Goal: Task Accomplishment & Management: Use online tool/utility

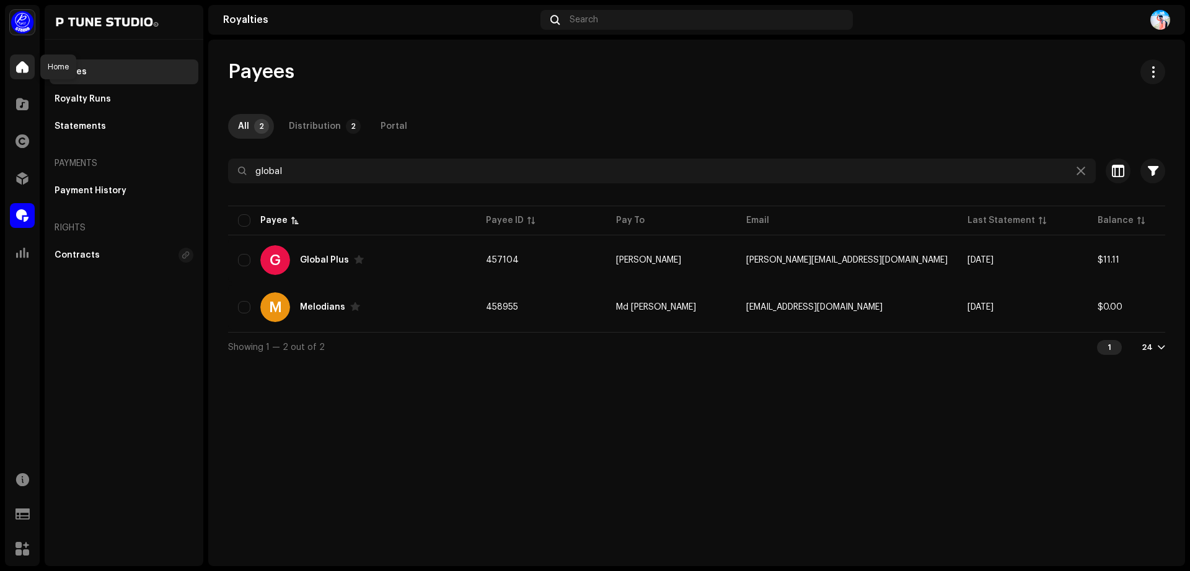
click at [19, 68] on span at bounding box center [22, 67] width 12 height 10
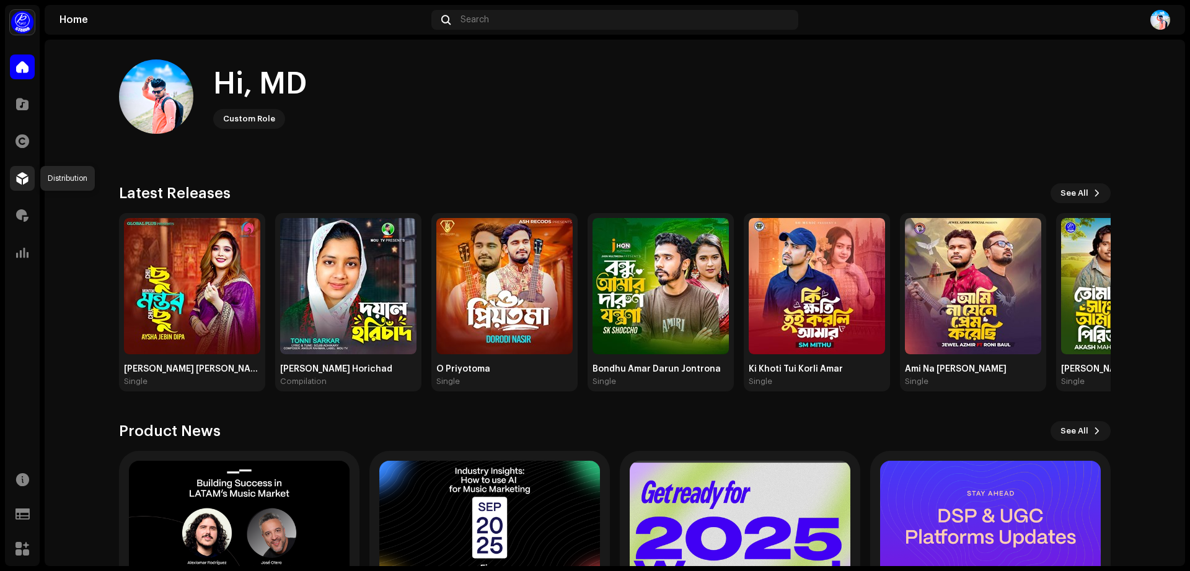
click at [19, 182] on span at bounding box center [22, 178] width 12 height 10
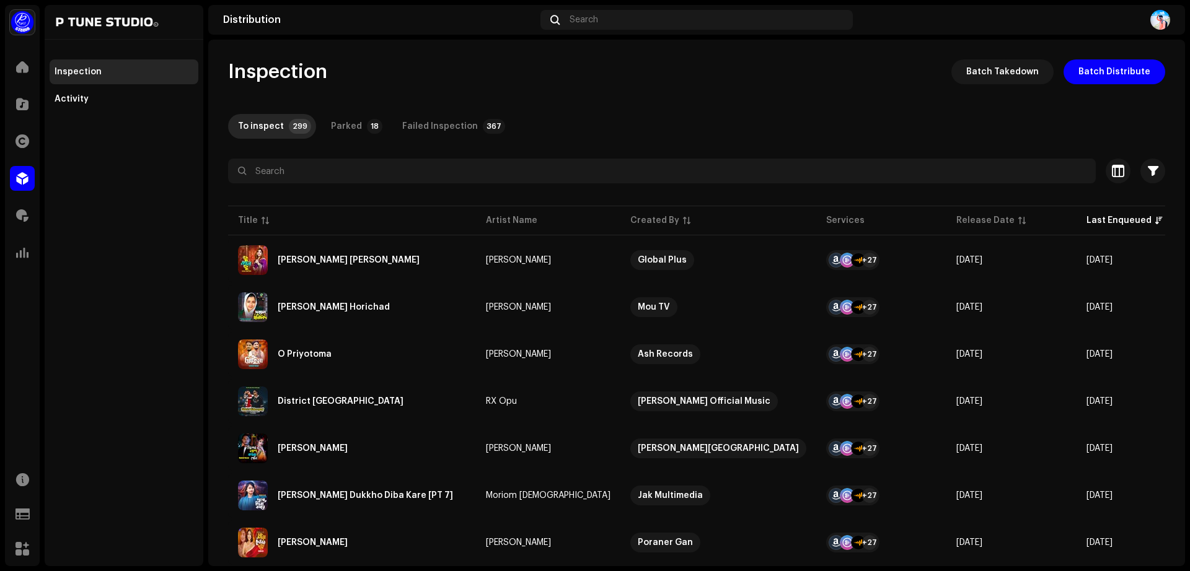
click at [19, 182] on span at bounding box center [22, 178] width 12 height 10
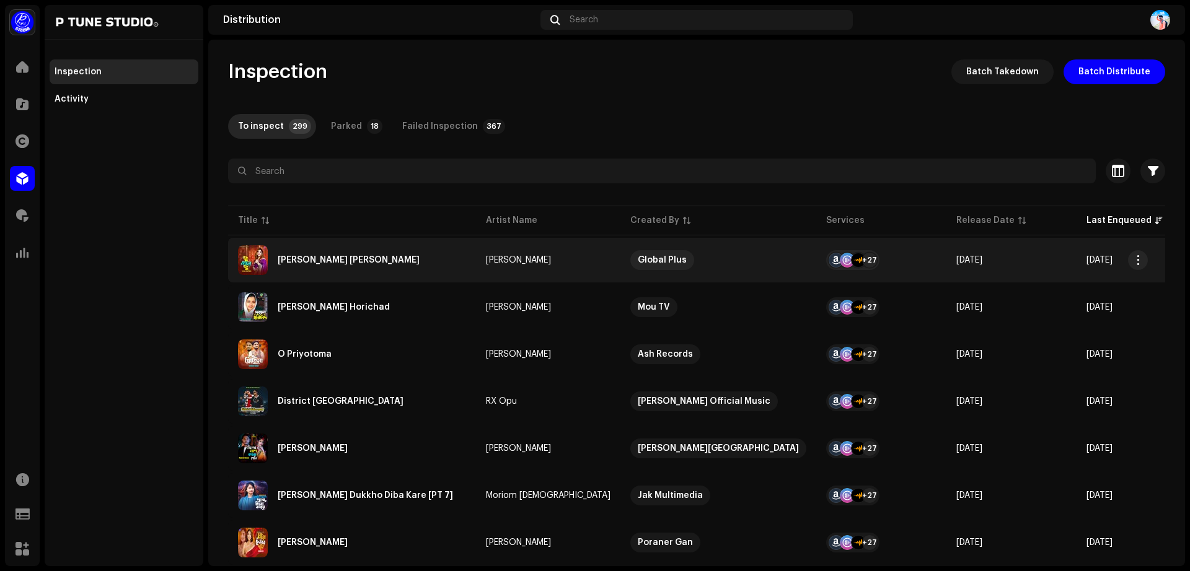
click at [310, 261] on div "[PERSON_NAME] [PERSON_NAME]" at bounding box center [349, 260] width 142 height 9
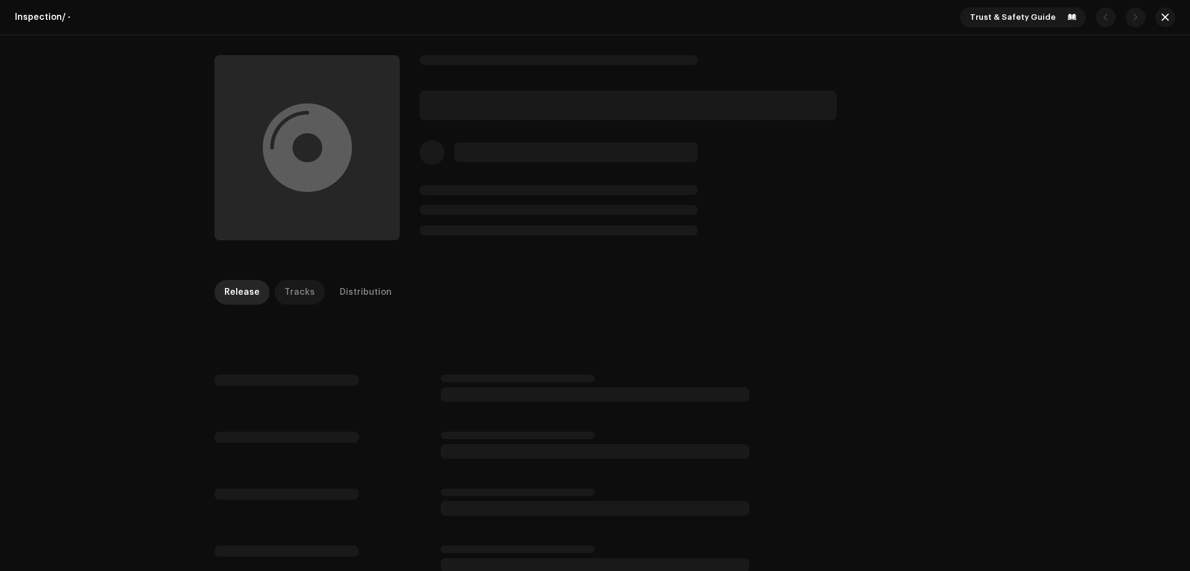
click at [288, 296] on div "Tracks" at bounding box center [299, 292] width 30 height 25
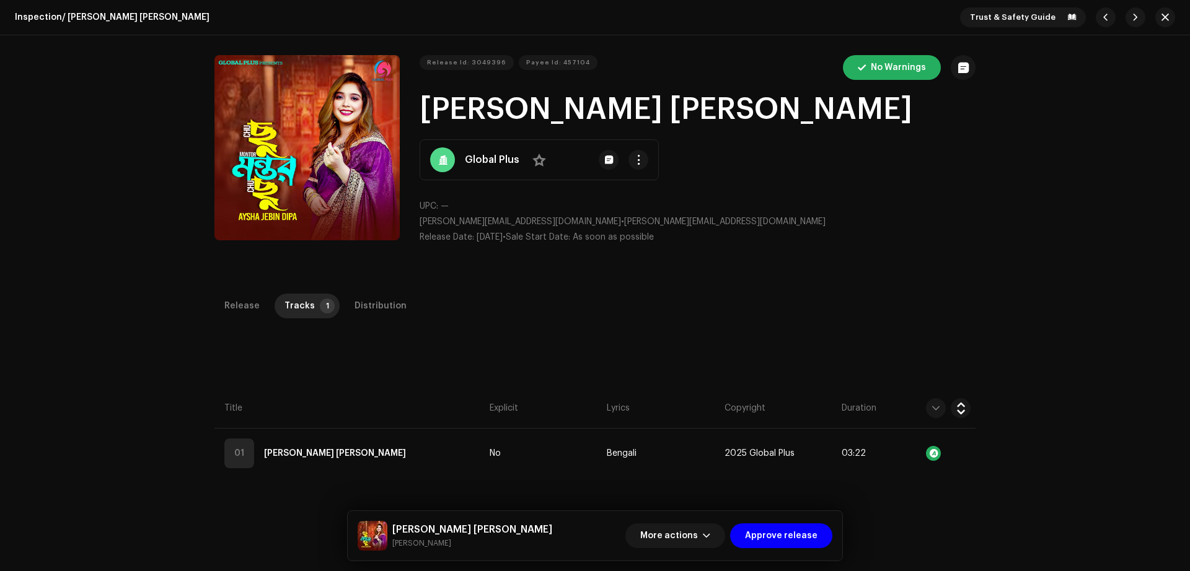
click at [576, 479] on div "Release Tracks 1 Distribution Compilation Is it a compilation? * No Yes Metadat…" at bounding box center [595, 550] width 800 height 512
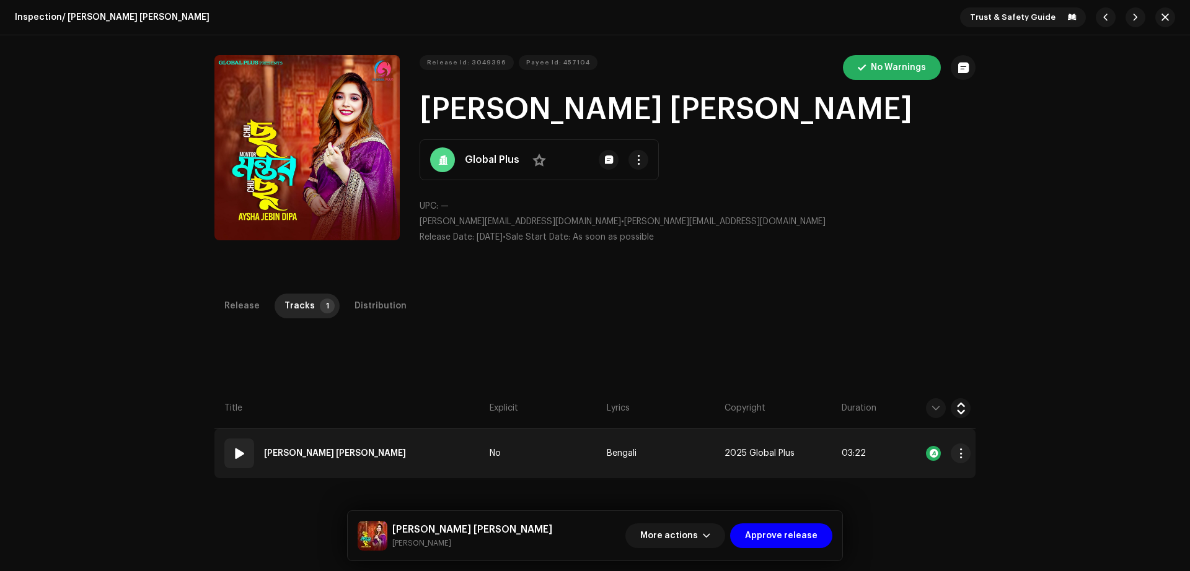
click at [563, 463] on td "No" at bounding box center [542, 454] width 117 height 50
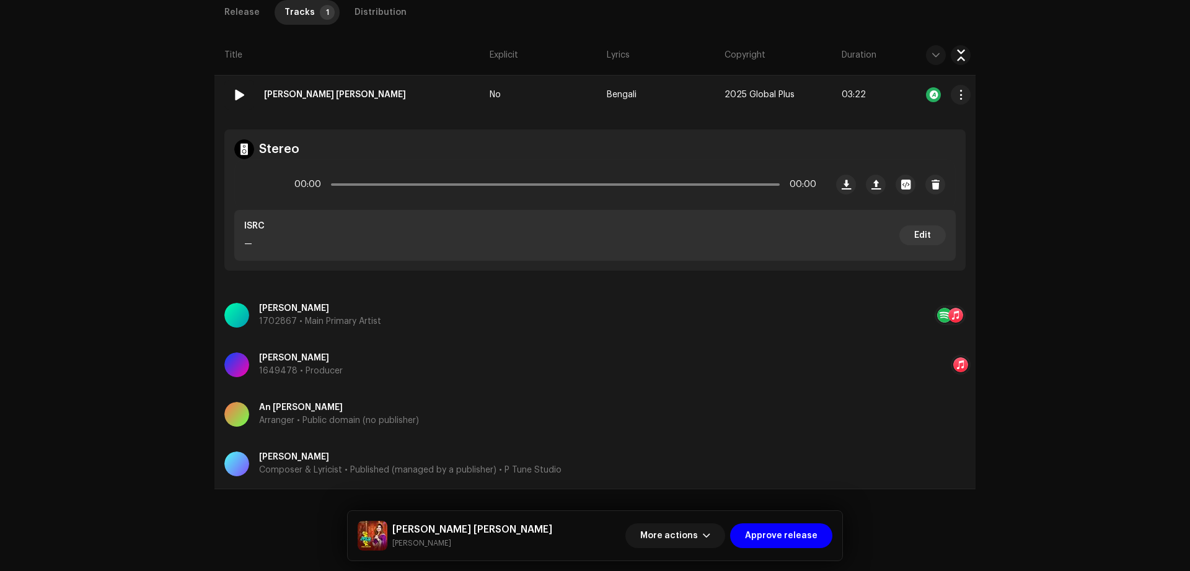
scroll to position [366, 0]
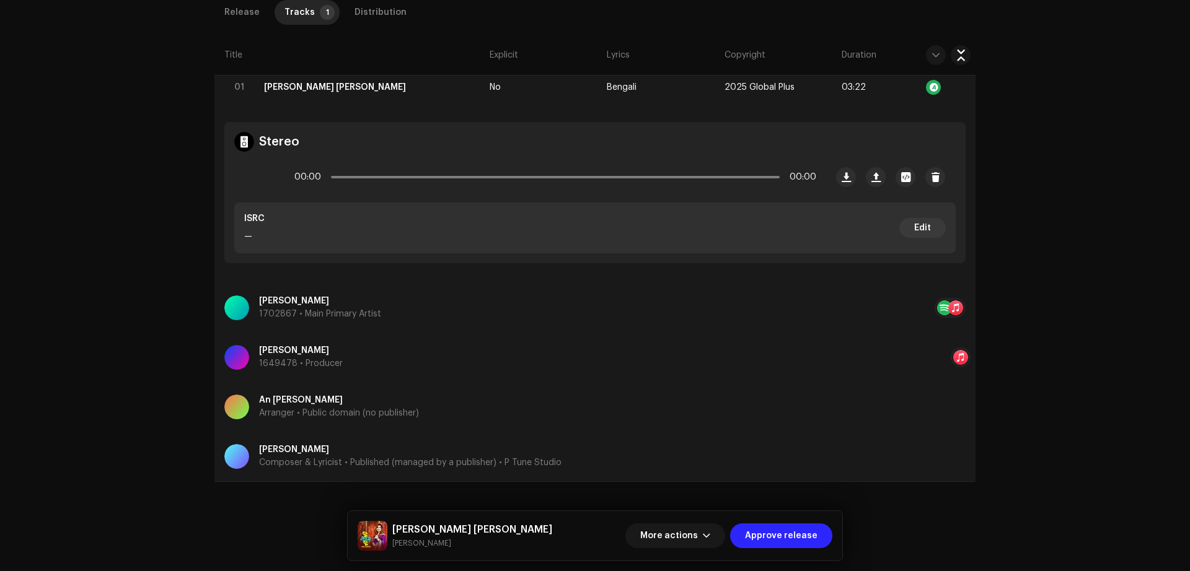
click at [794, 540] on span "Approve release" at bounding box center [781, 536] width 72 height 25
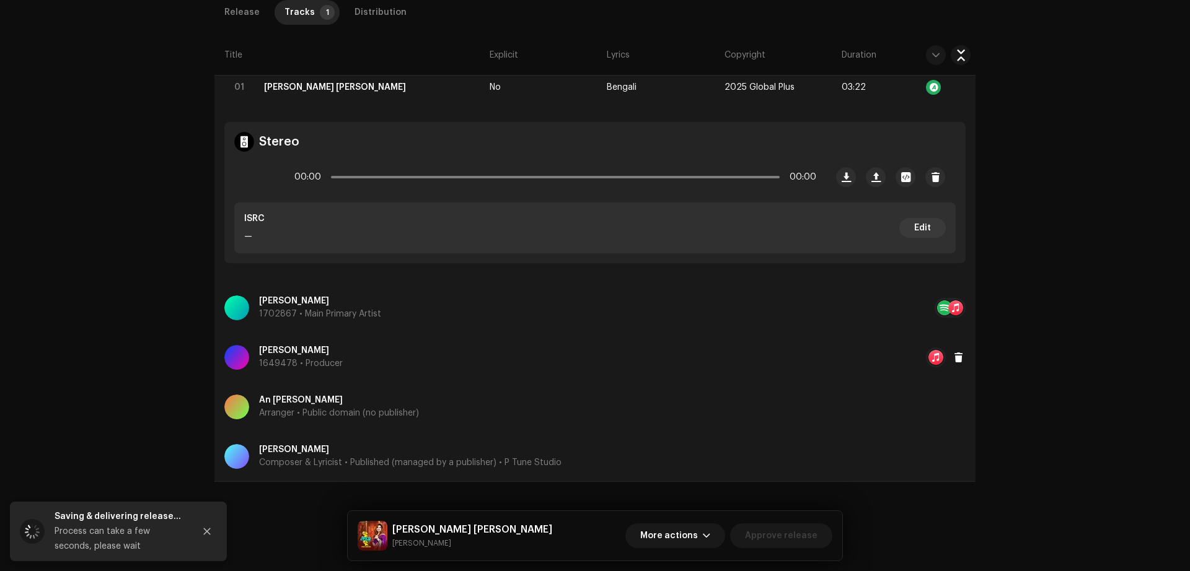
scroll to position [0, 0]
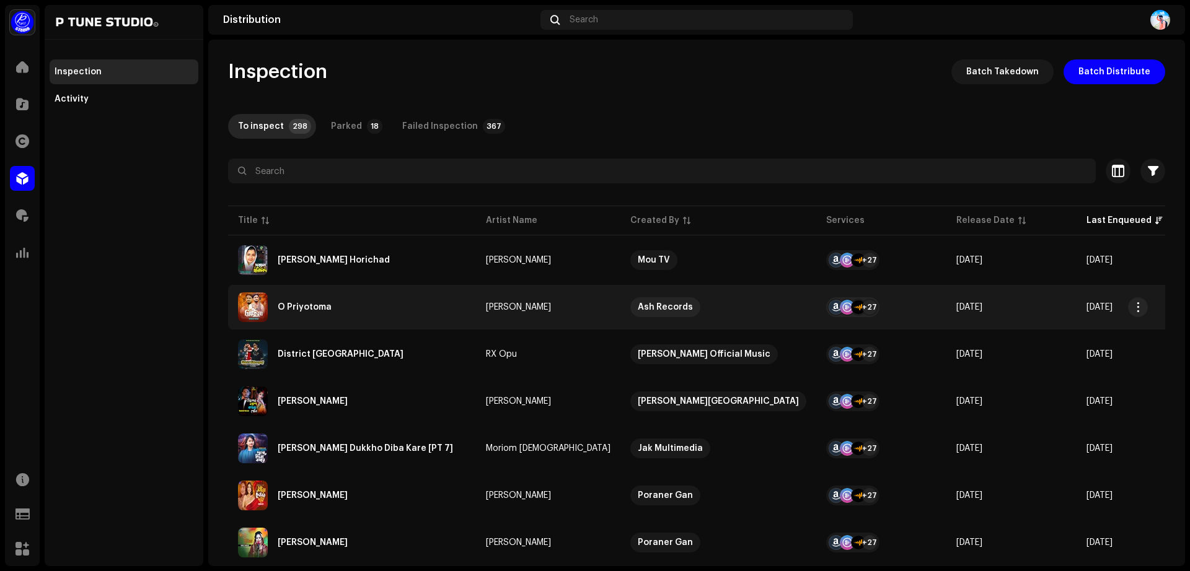
click at [318, 307] on div "O Priyotoma" at bounding box center [305, 307] width 54 height 9
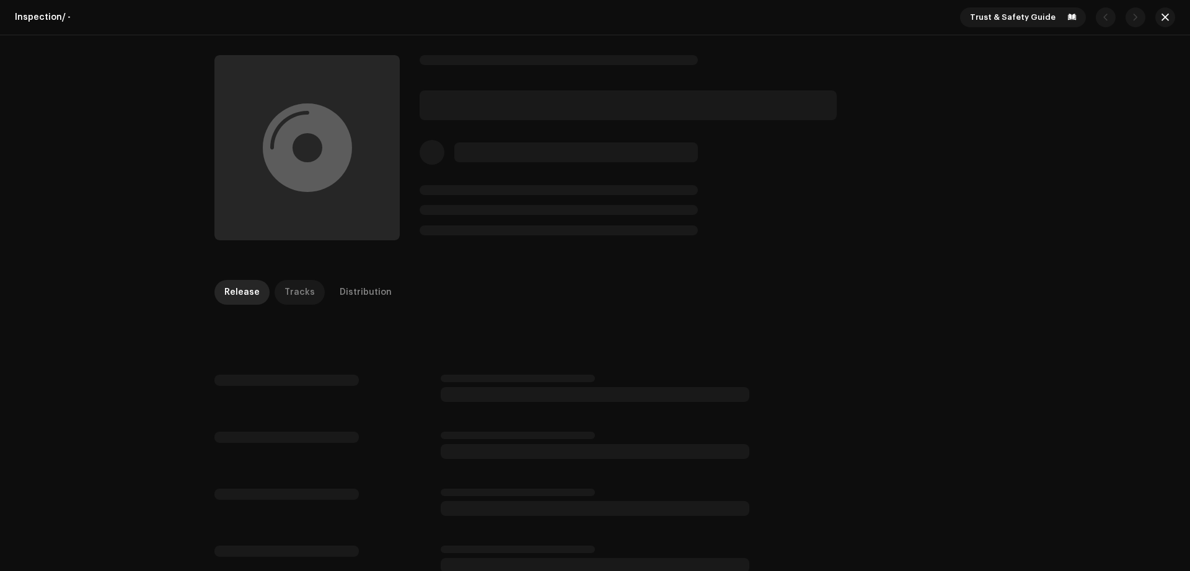
click at [295, 291] on div "Tracks" at bounding box center [299, 292] width 30 height 25
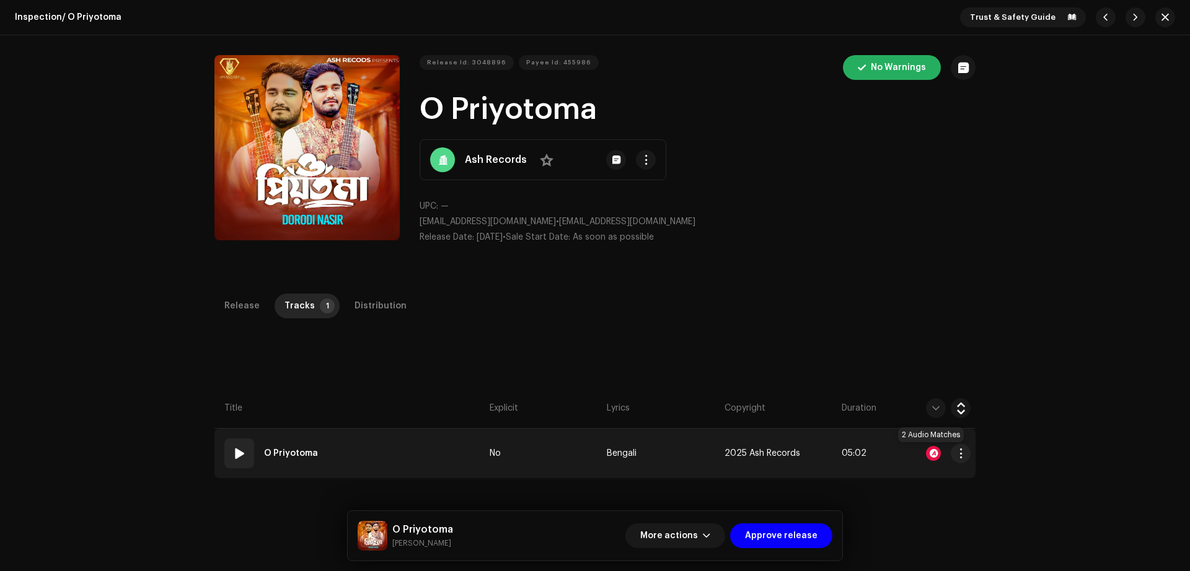
click at [934, 455] on div at bounding box center [933, 453] width 15 height 15
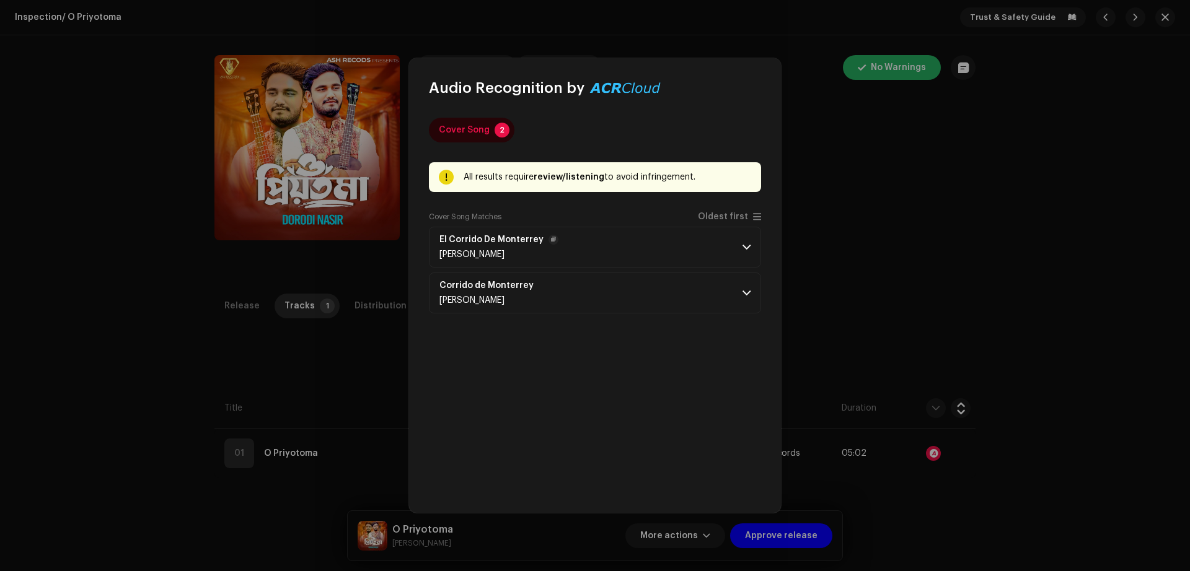
click at [752, 250] on p-accordion-header "El Corrido De Monterrey [PERSON_NAME]" at bounding box center [595, 247] width 332 height 41
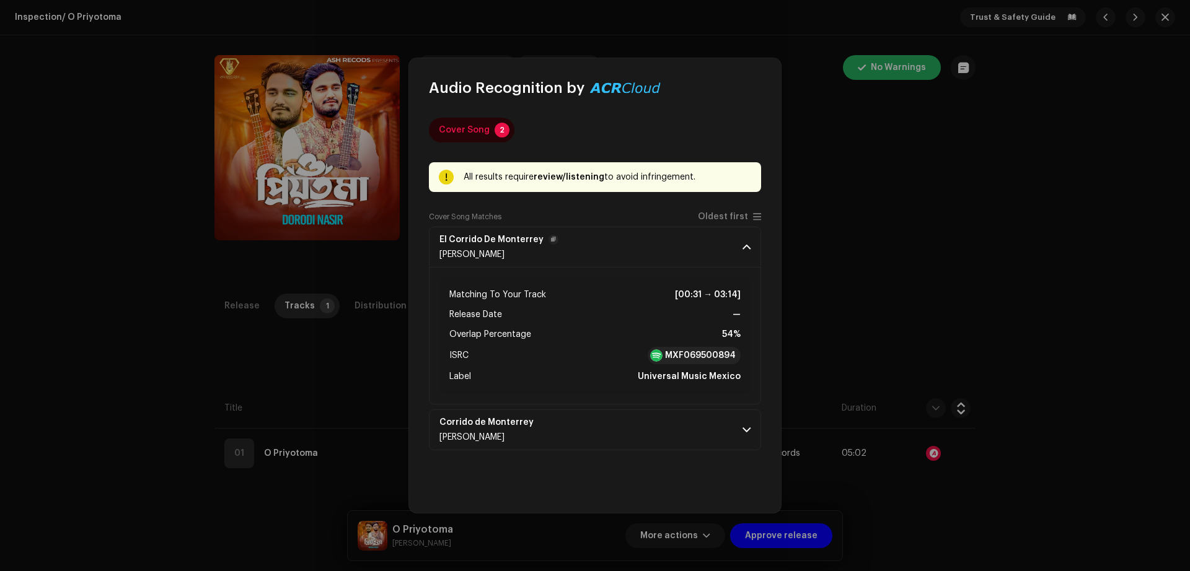
click at [752, 250] on p-accordion-header "El Corrido De Monterrey [PERSON_NAME]" at bounding box center [595, 247] width 332 height 41
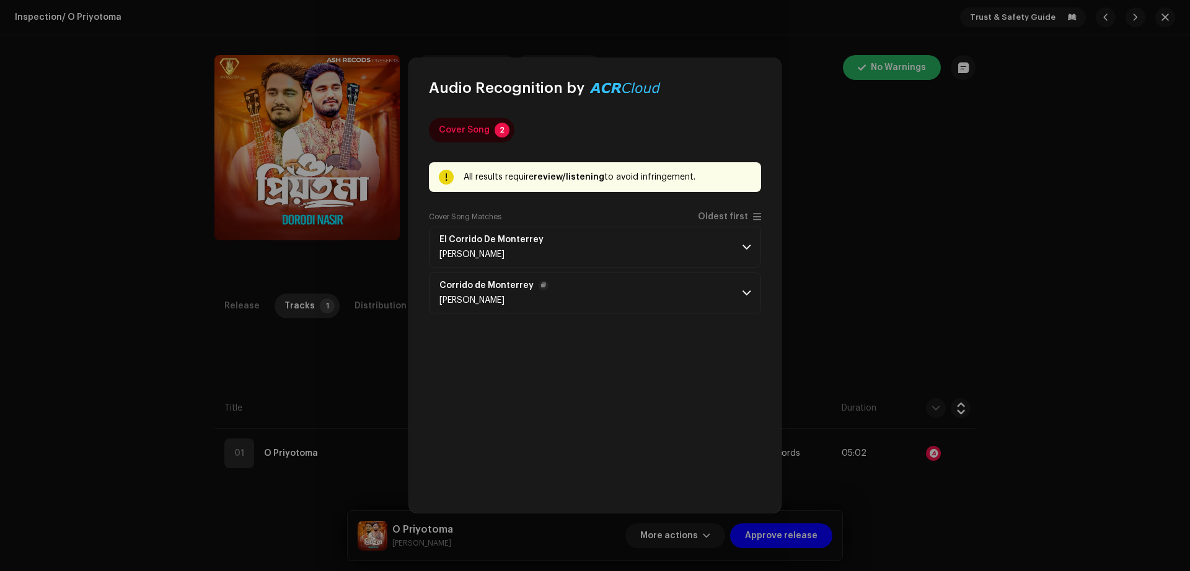
click at [748, 297] on span at bounding box center [746, 293] width 8 height 10
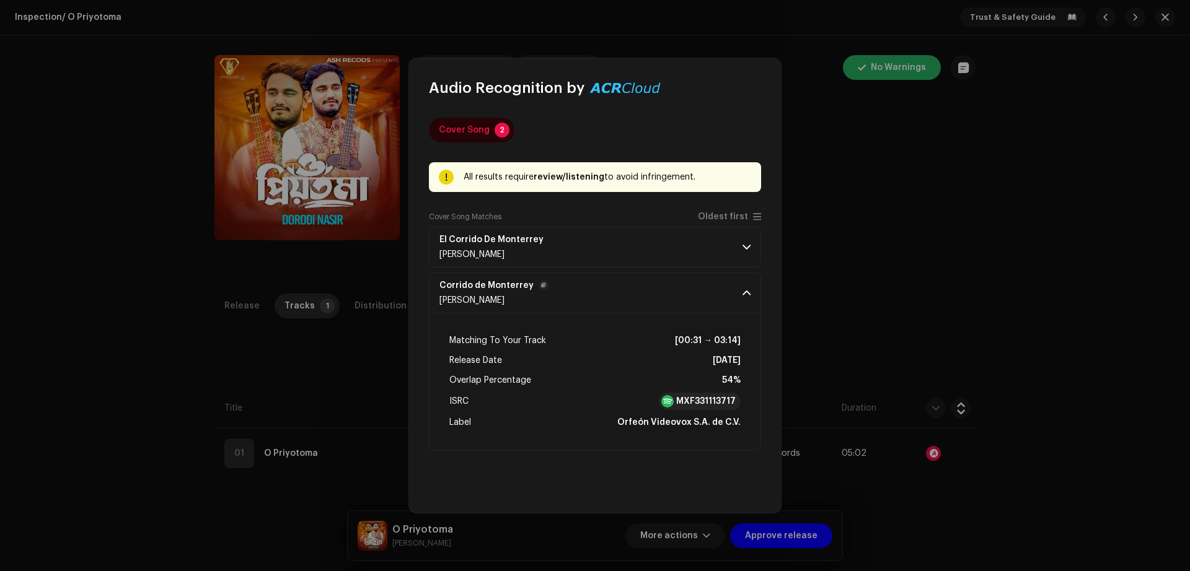
click at [748, 297] on span at bounding box center [746, 293] width 8 height 10
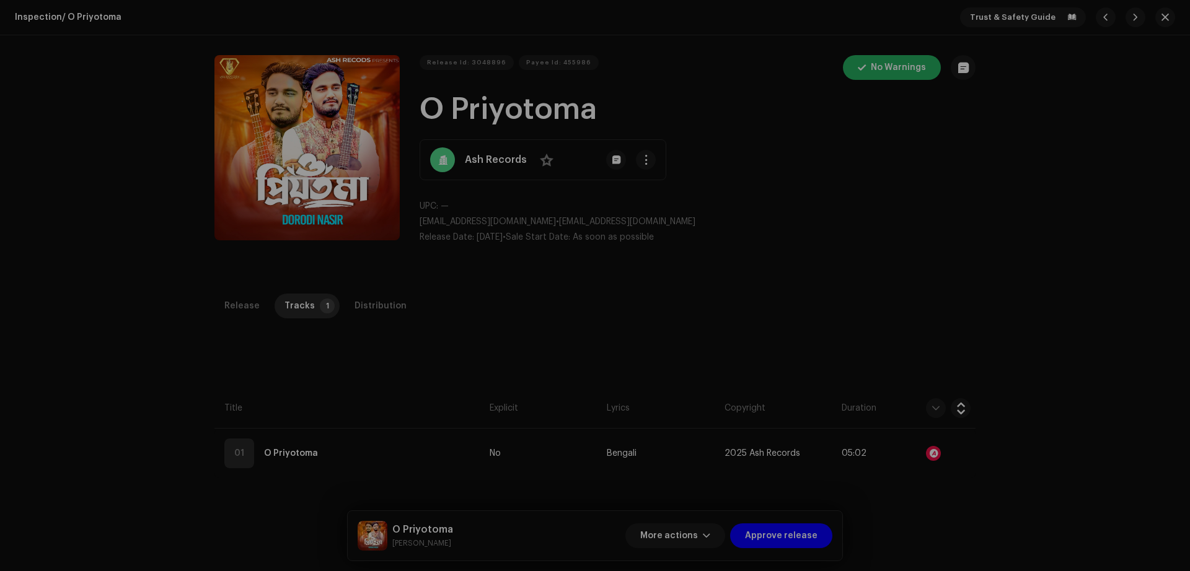
click at [933, 273] on div "Audio Recognition by Cover Song 2 All results require review/listening to avoid…" at bounding box center [595, 285] width 1190 height 571
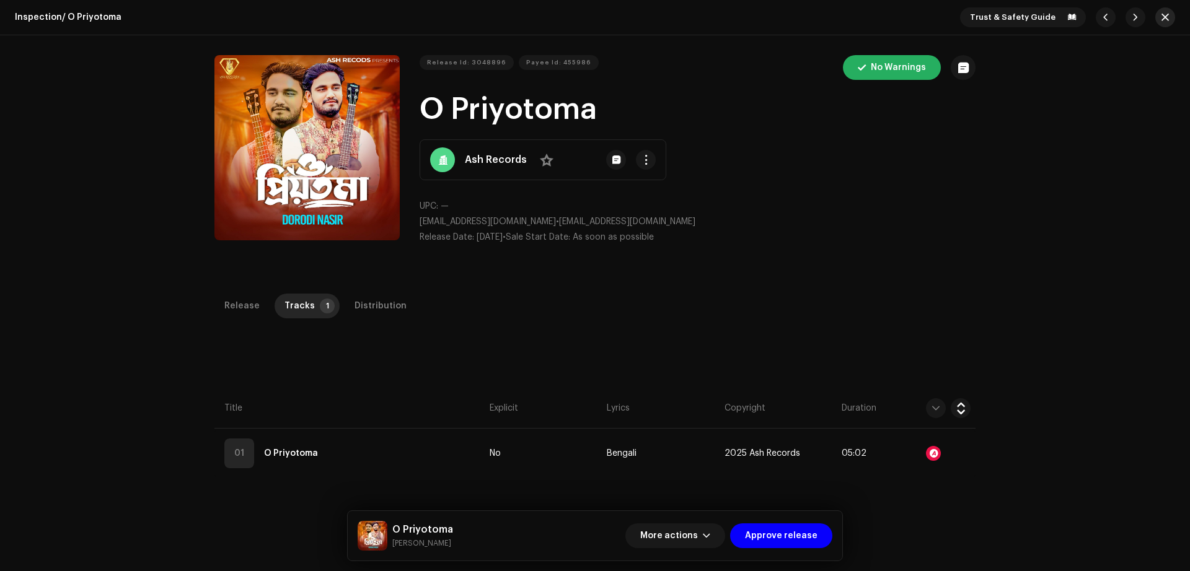
click at [1165, 17] on button "button" at bounding box center [1165, 17] width 20 height 20
